Goal: Use online tool/utility: Utilize a website feature to perform a specific function

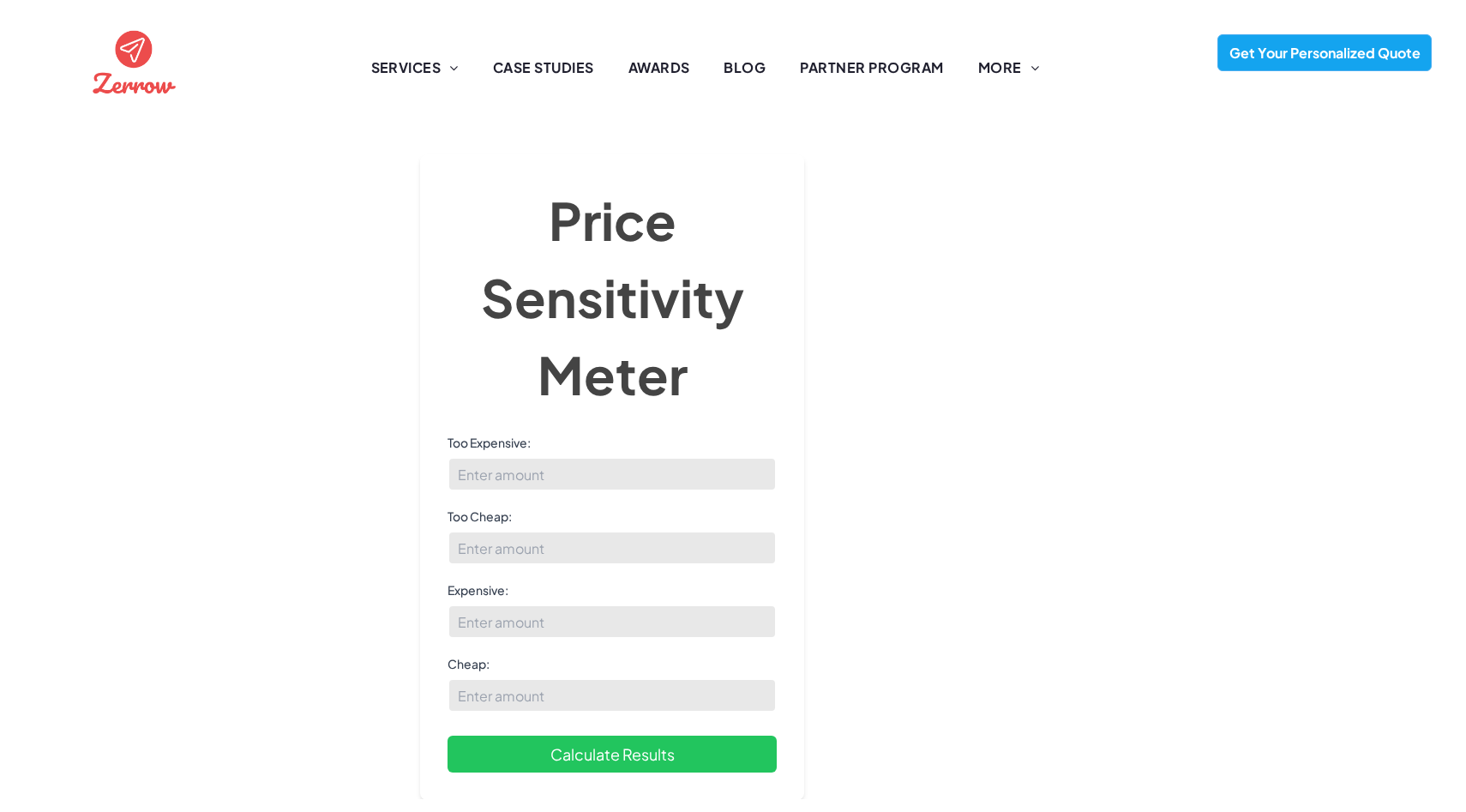
scroll to position [164, 0]
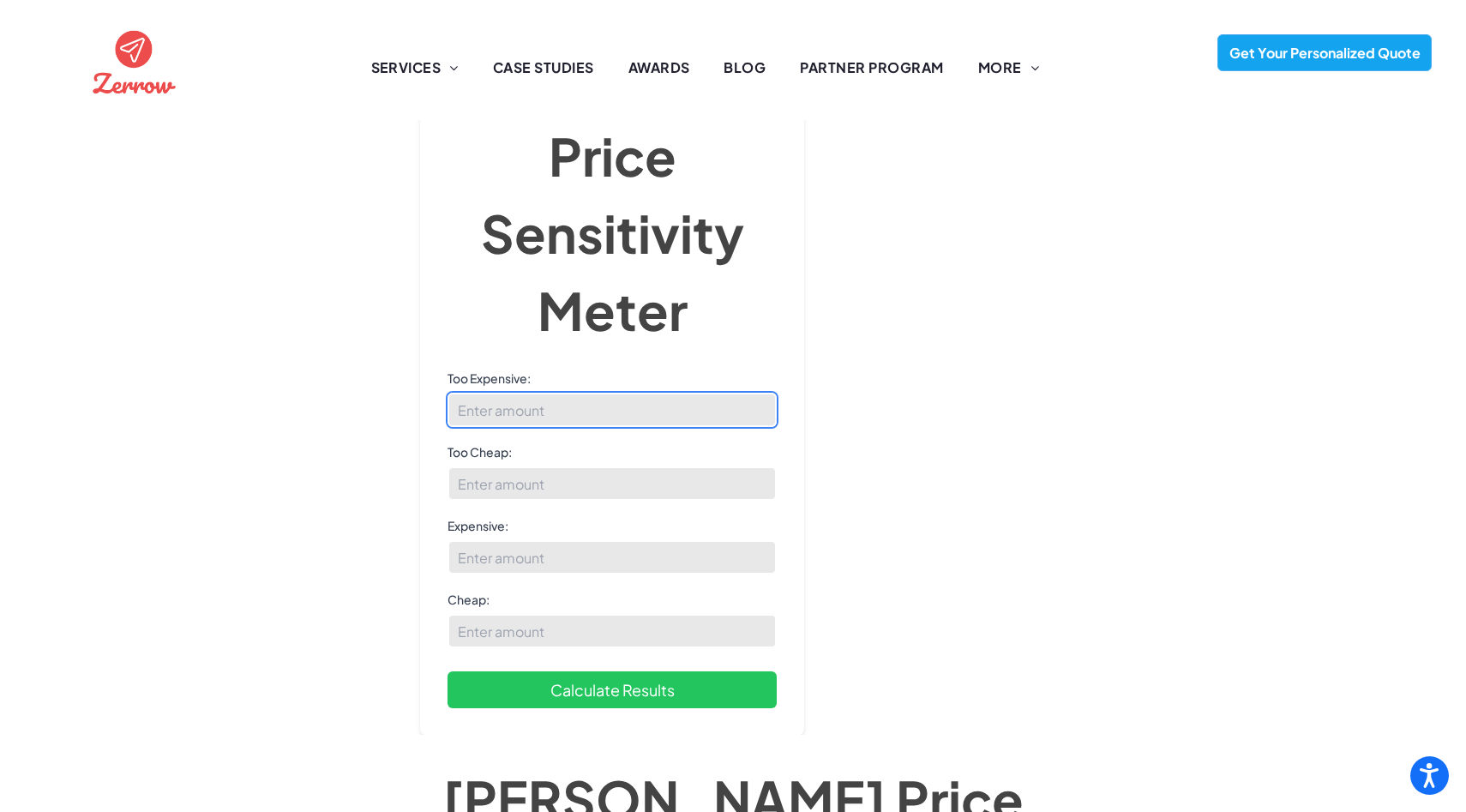
click at [479, 395] on input "Too Expensive:" at bounding box center [612, 409] width 329 height 34
paste input "2754.725275"
drag, startPoint x: 491, startPoint y: 389, endPoint x: 654, endPoint y: 396, distance: 163.2
click at [638, 393] on input "2754.725275" at bounding box center [612, 409] width 329 height 34
type input "2754"
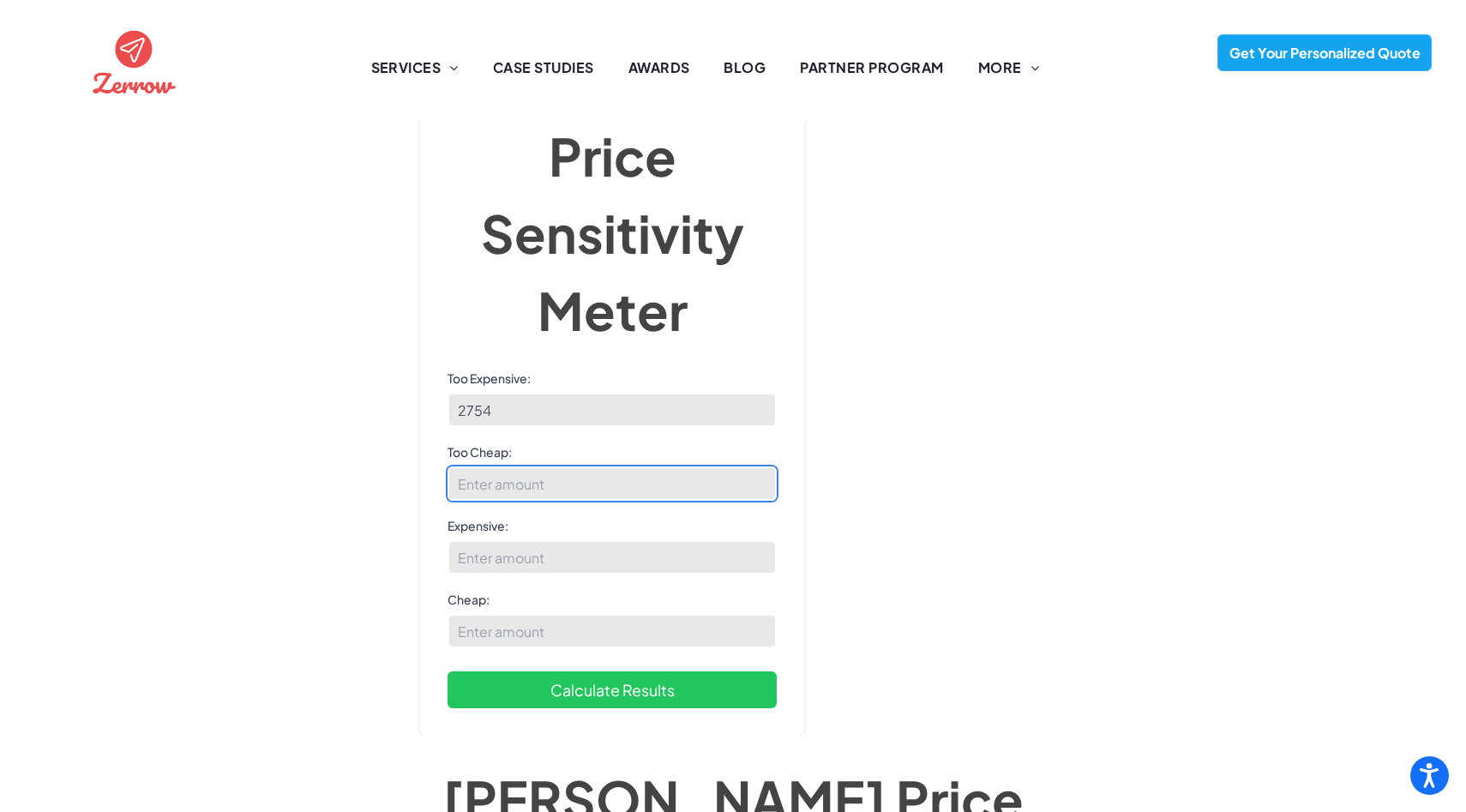
click at [507, 466] on input "Too Cheap:" at bounding box center [612, 483] width 329 height 34
paste input "949.3970588"
drag, startPoint x: 485, startPoint y: 459, endPoint x: 755, endPoint y: 463, distance: 270.0
click at [724, 466] on input "949.3970588" at bounding box center [612, 483] width 329 height 34
type input "949"
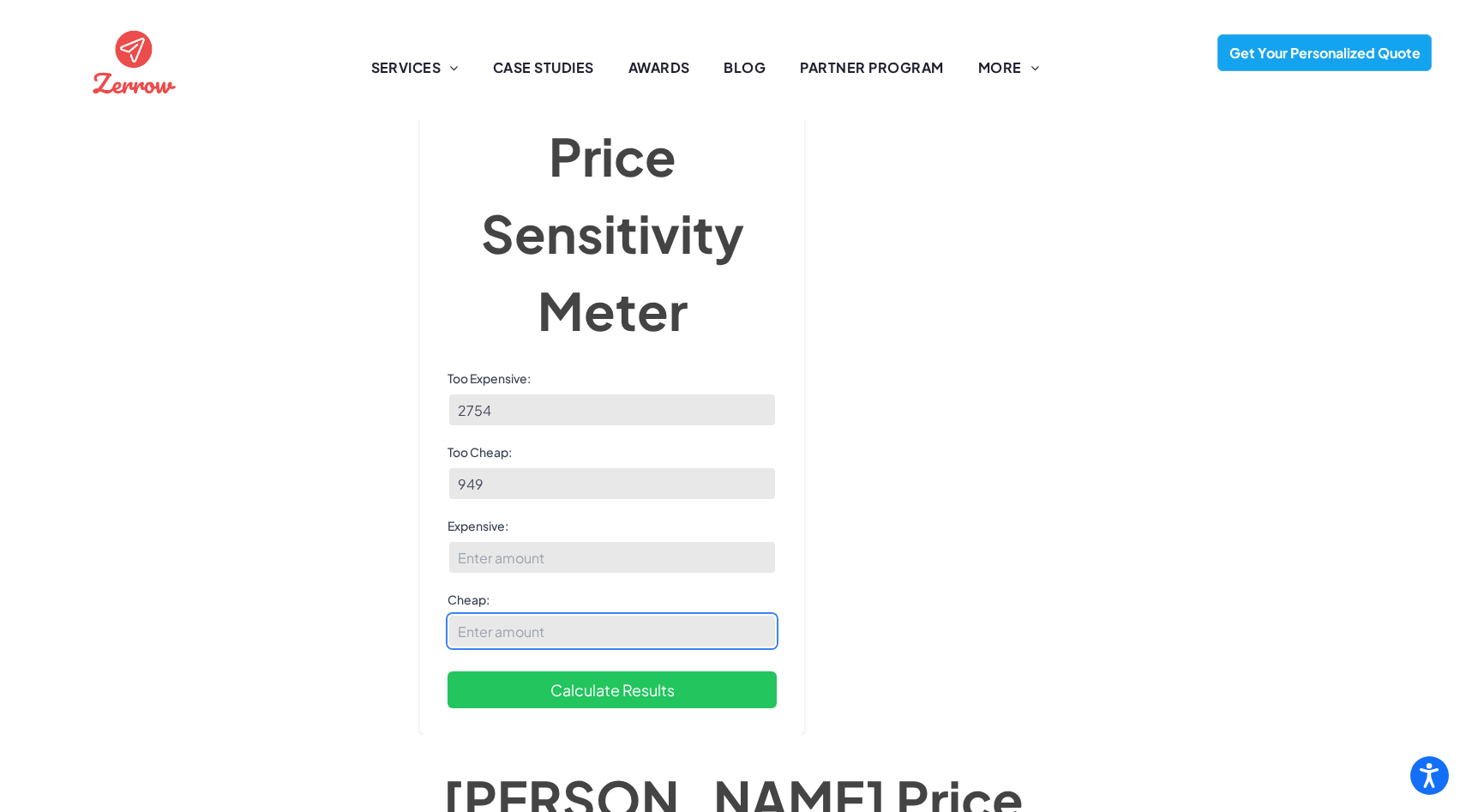
click at [595, 614] on input "Cheap:" at bounding box center [612, 630] width 329 height 34
paste input "1601.484848"
drag, startPoint x: 481, startPoint y: 609, endPoint x: 659, endPoint y: 611, distance: 178.0
click at [659, 614] on input "1601.484848" at bounding box center [612, 630] width 329 height 34
type input "1601"
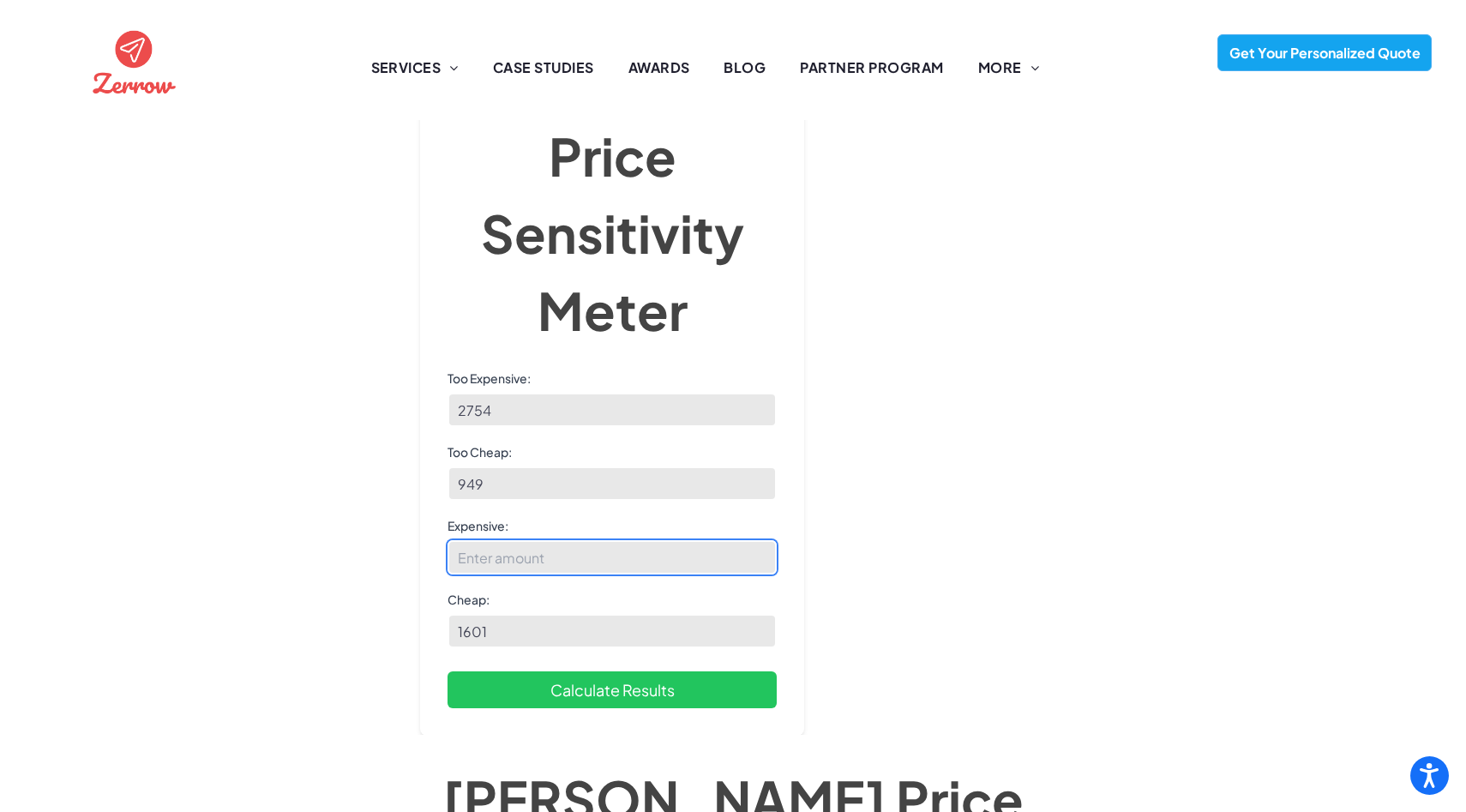
click at [585, 540] on input "Expensive:" at bounding box center [612, 557] width 329 height 34
paste input "2355.104651"
drag, startPoint x: 489, startPoint y: 533, endPoint x: 675, endPoint y: 535, distance: 186.0
click at [675, 540] on input "2355.104651" at bounding box center [612, 557] width 329 height 34
type input "2355"
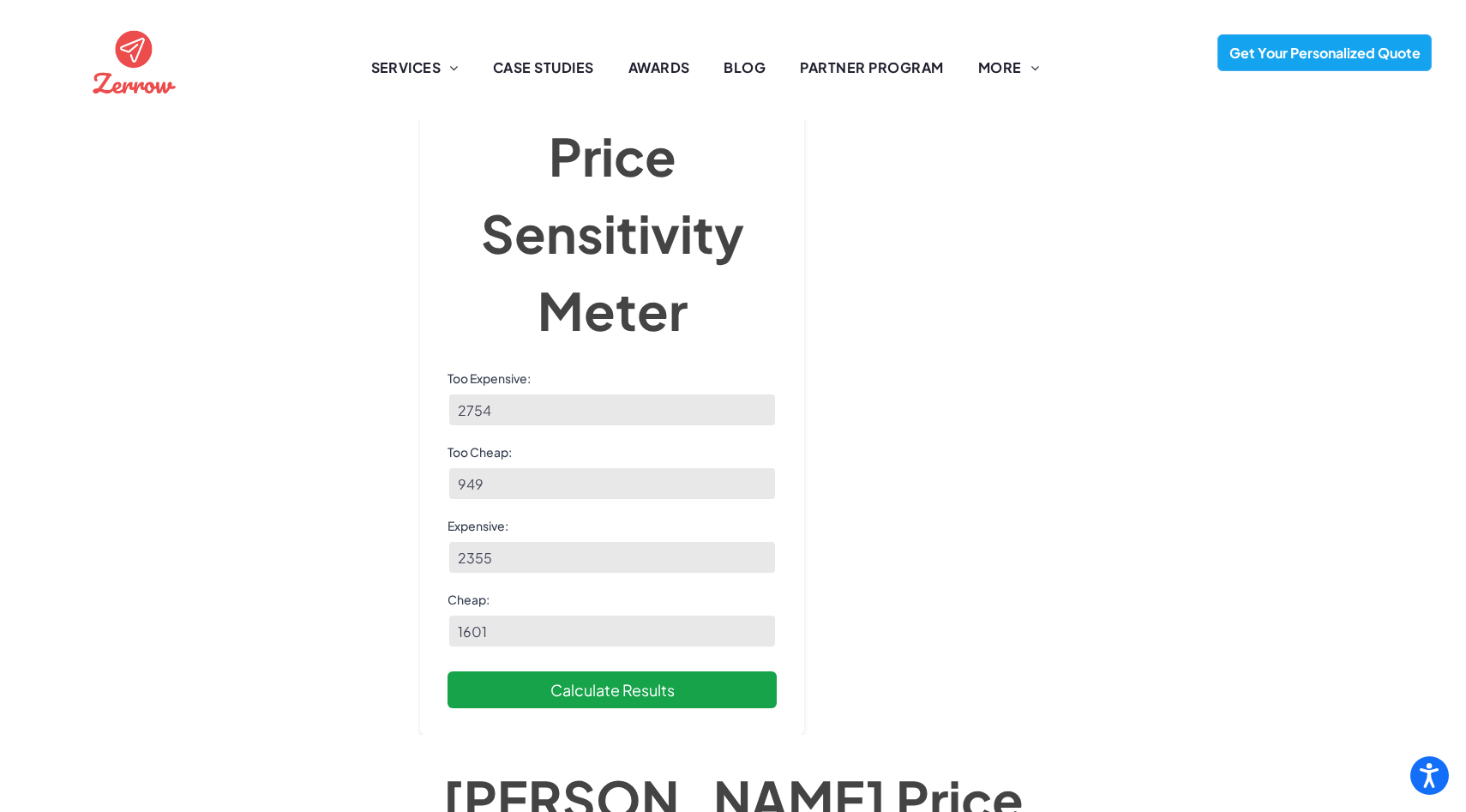
click at [612, 671] on button "Calculate Results" at bounding box center [612, 690] width 329 height 37
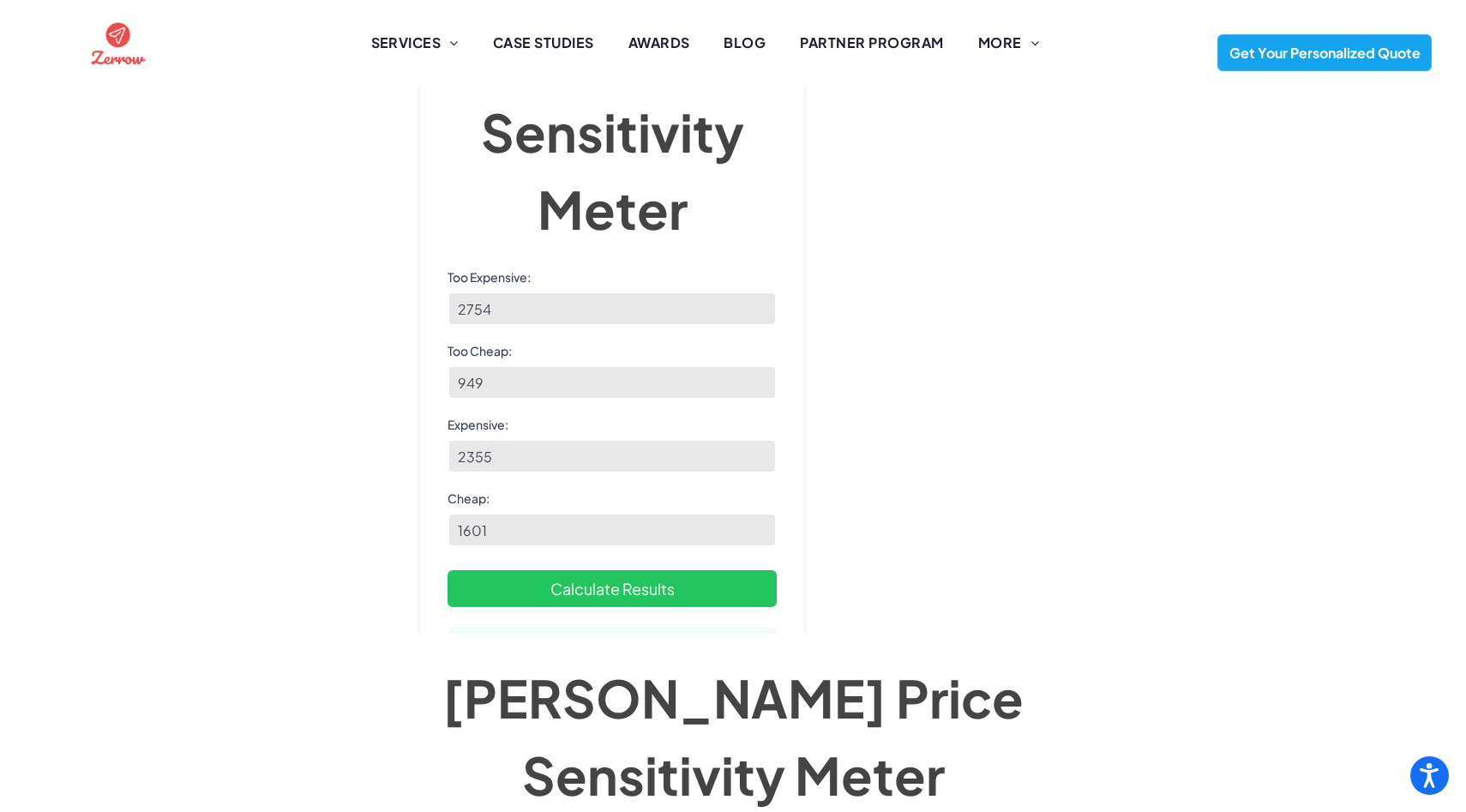
scroll to position [277, 0]
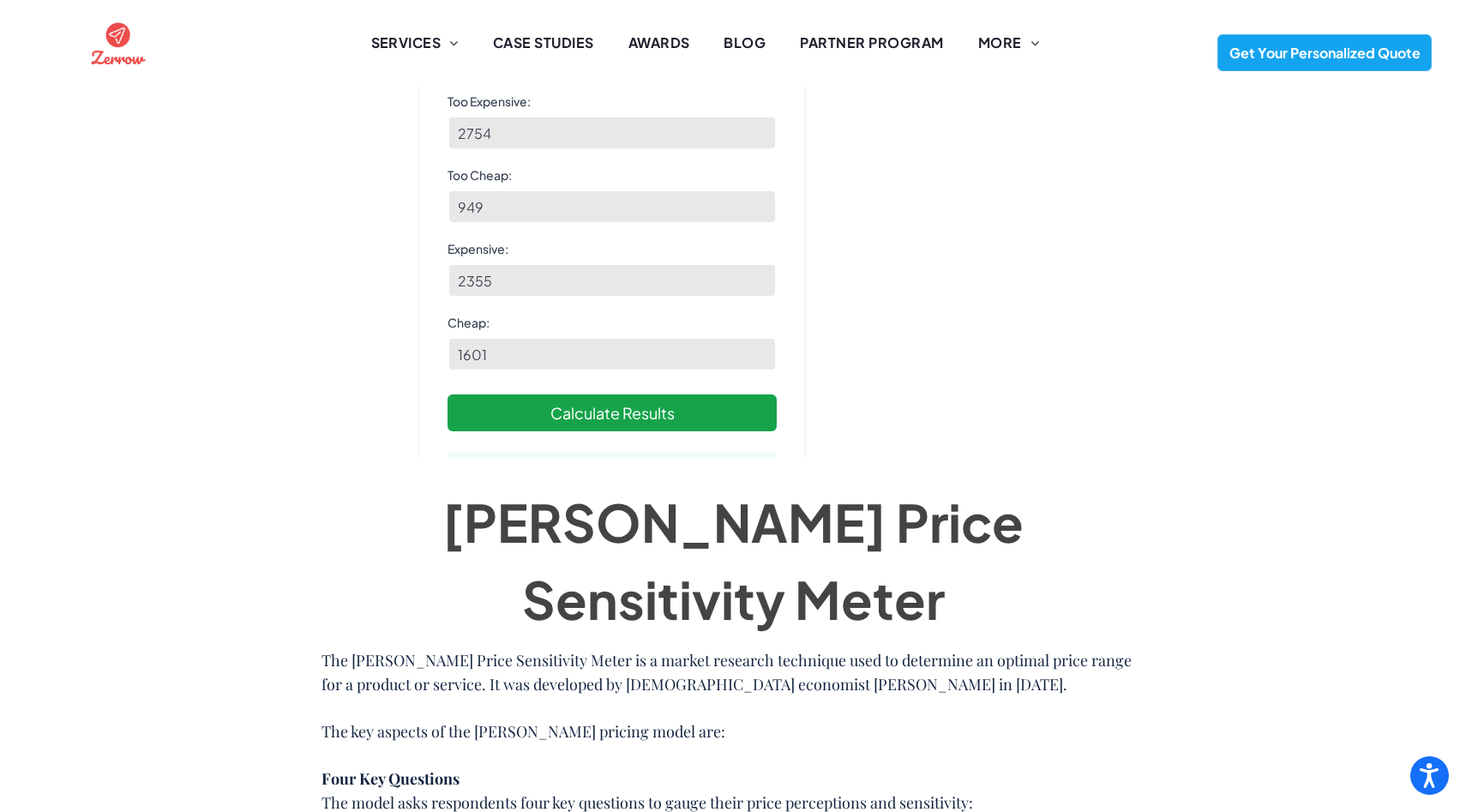
click at [592, 399] on button "Calculate Results" at bounding box center [612, 413] width 329 height 37
click at [626, 395] on button "Calculate Results" at bounding box center [612, 413] width 329 height 37
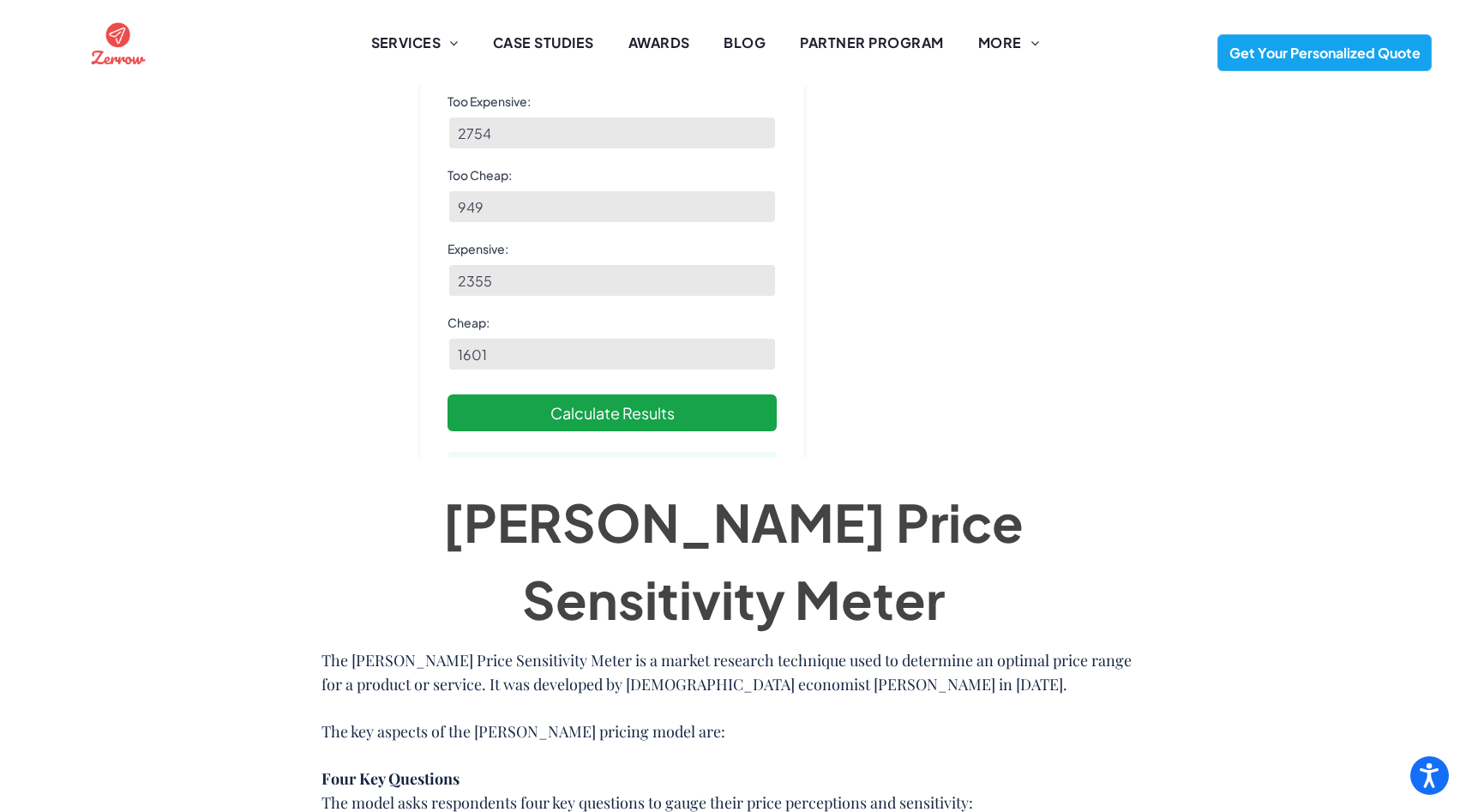
click at [626, 395] on button "Calculate Results" at bounding box center [612, 413] width 329 height 37
click at [501, 363] on div "Price Sensitivity Meter Too Expensive: 2754 Too Cheap: 949 Expensive: 2355 Chea…" at bounding box center [612, 198] width 384 height 771
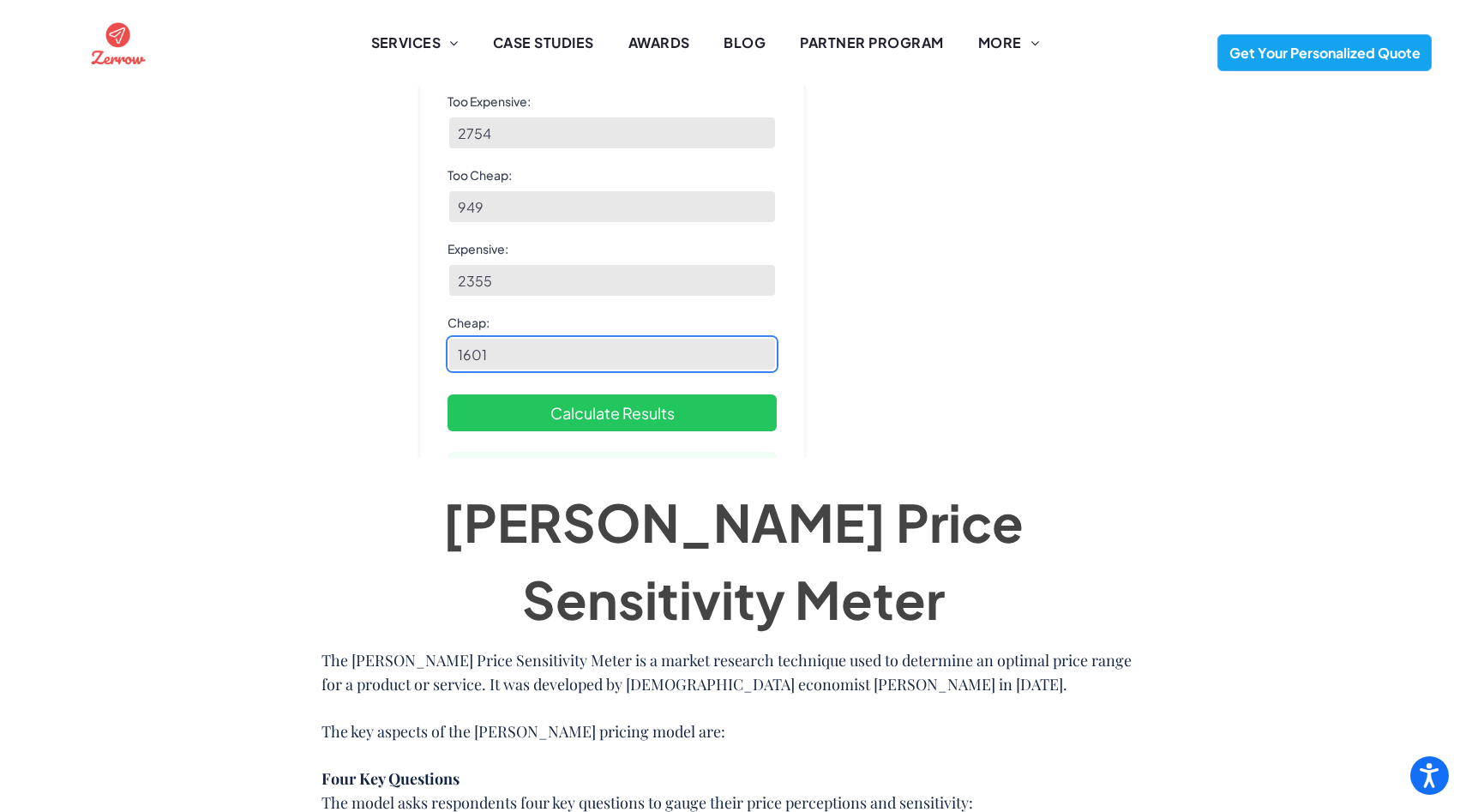
click at [482, 337] on input "1601" at bounding box center [612, 354] width 329 height 34
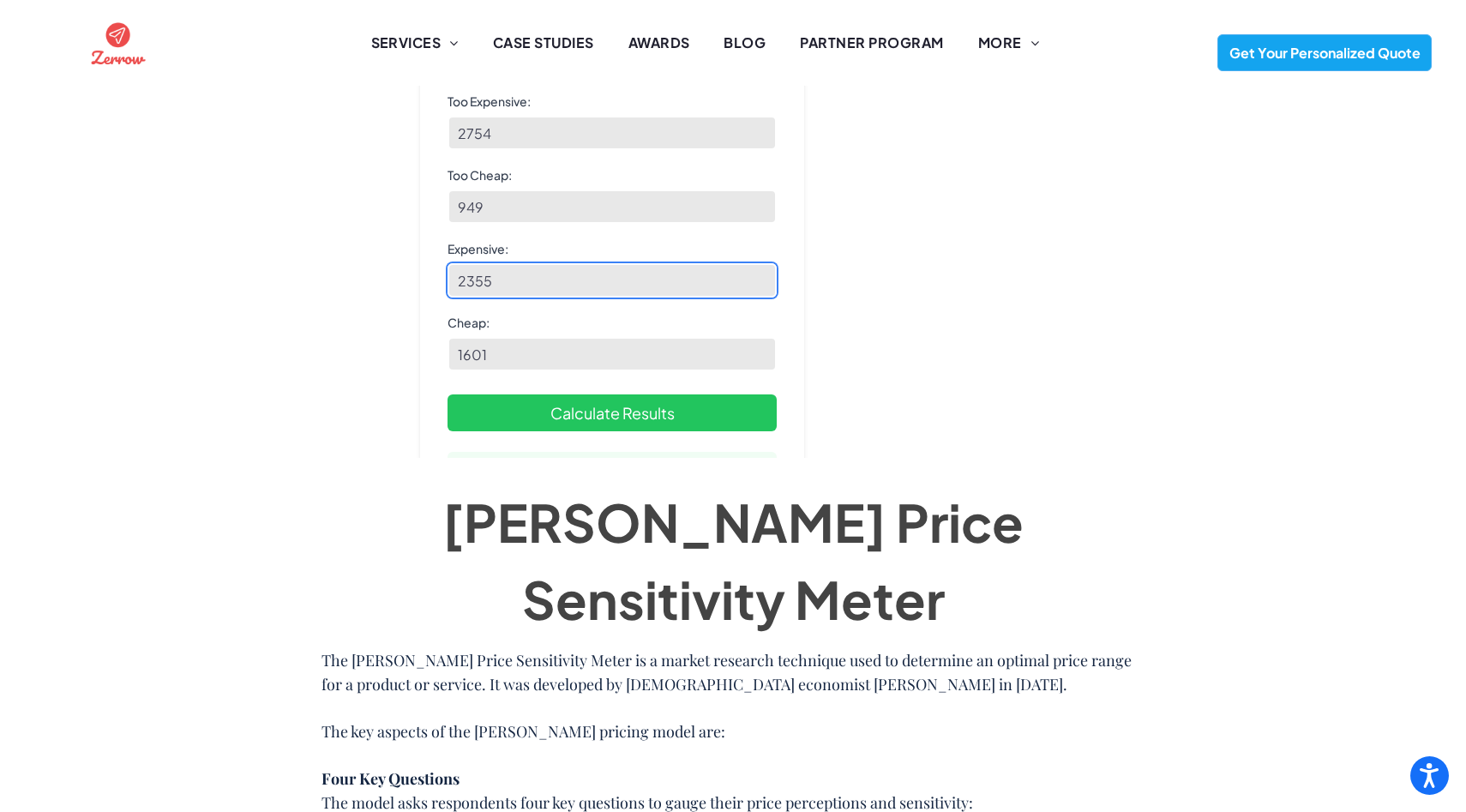
click at [500, 266] on input "2355" at bounding box center [612, 279] width 329 height 34
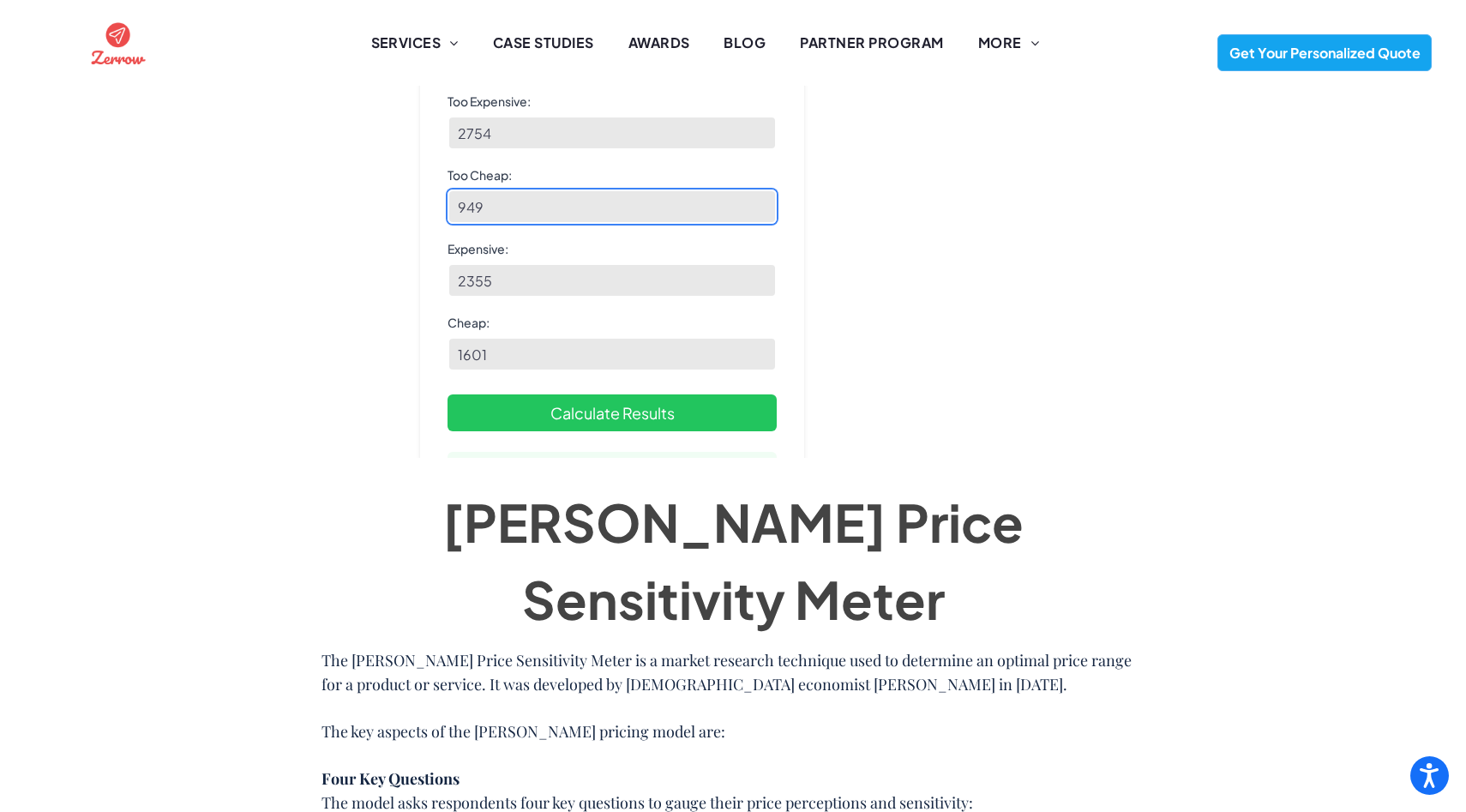
click at [497, 190] on input "949" at bounding box center [612, 206] width 329 height 34
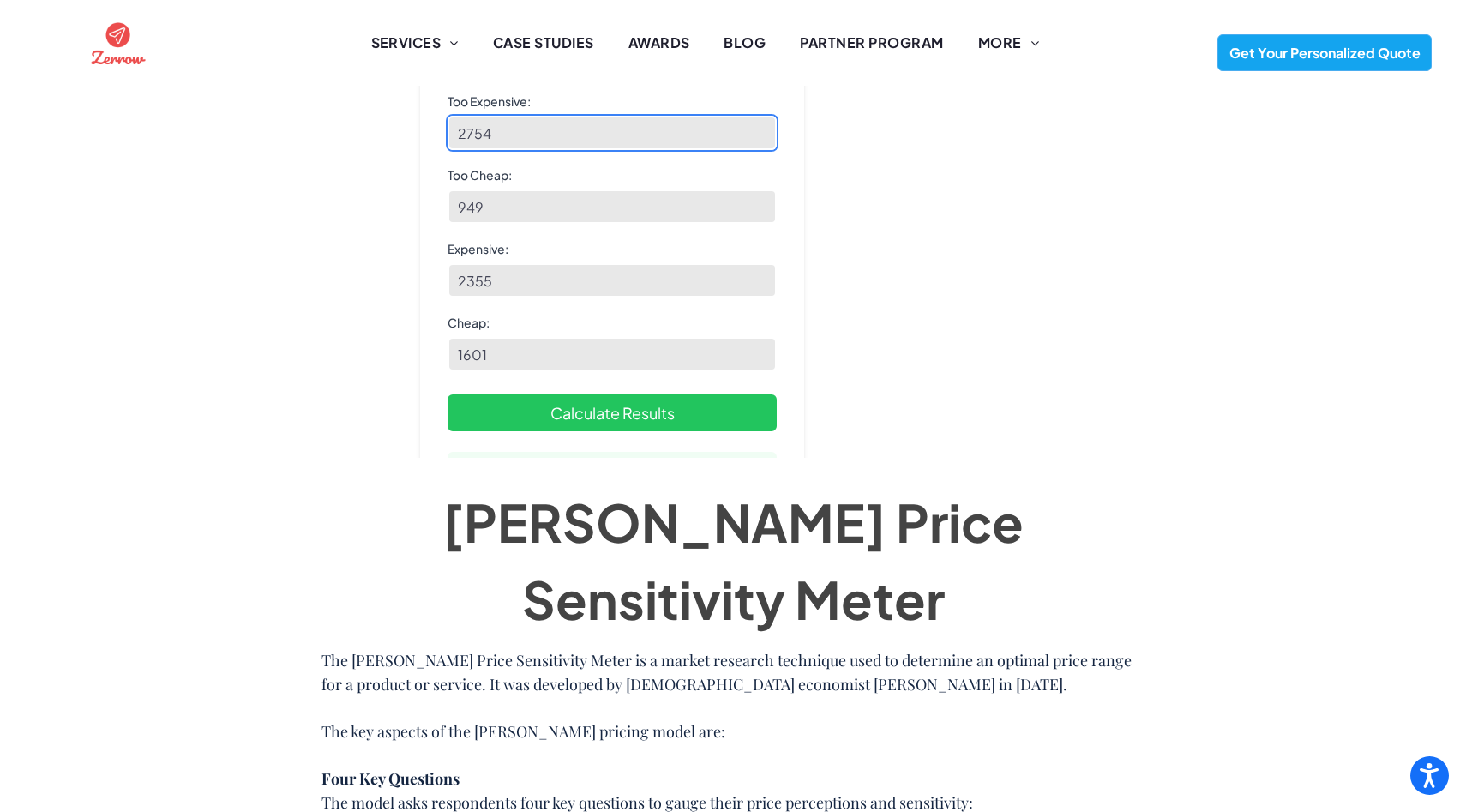
click at [529, 115] on input "2754" at bounding box center [612, 132] width 329 height 34
